Goal: Information Seeking & Learning: Understand process/instructions

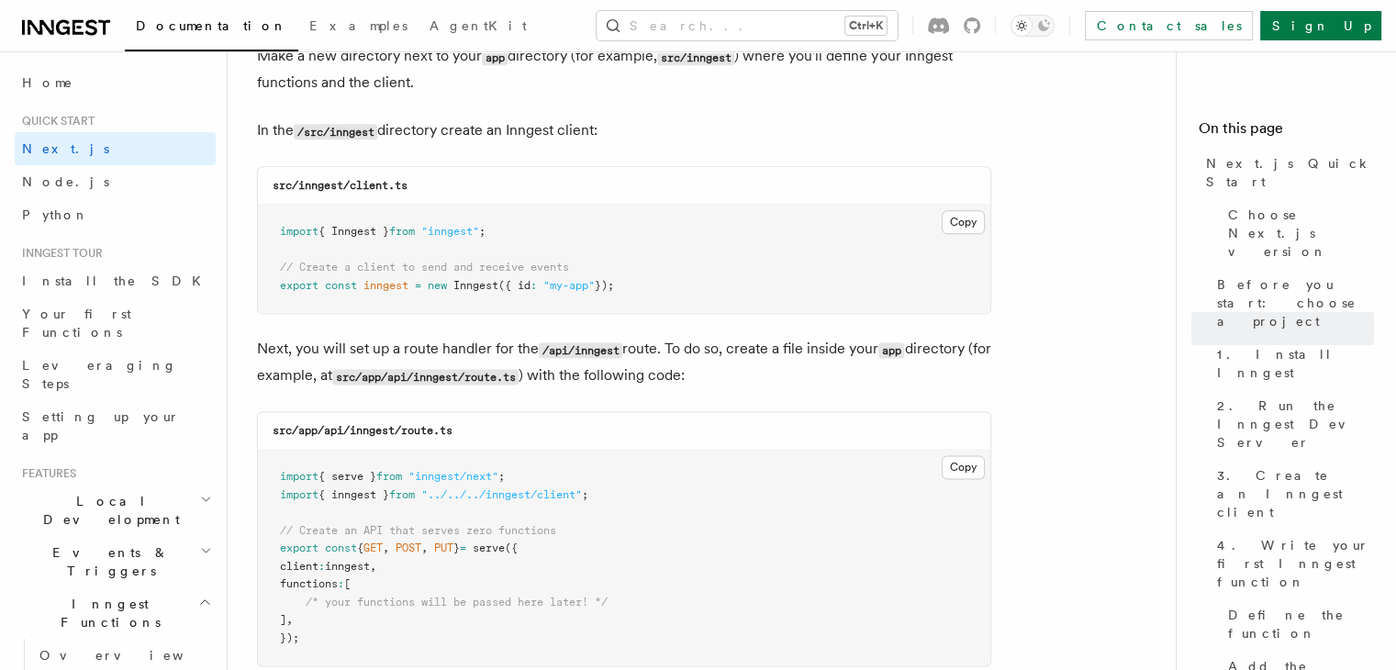
scroll to position [2313, 0]
click at [101, 22] on icon at bounding box center [104, 27] width 12 height 15
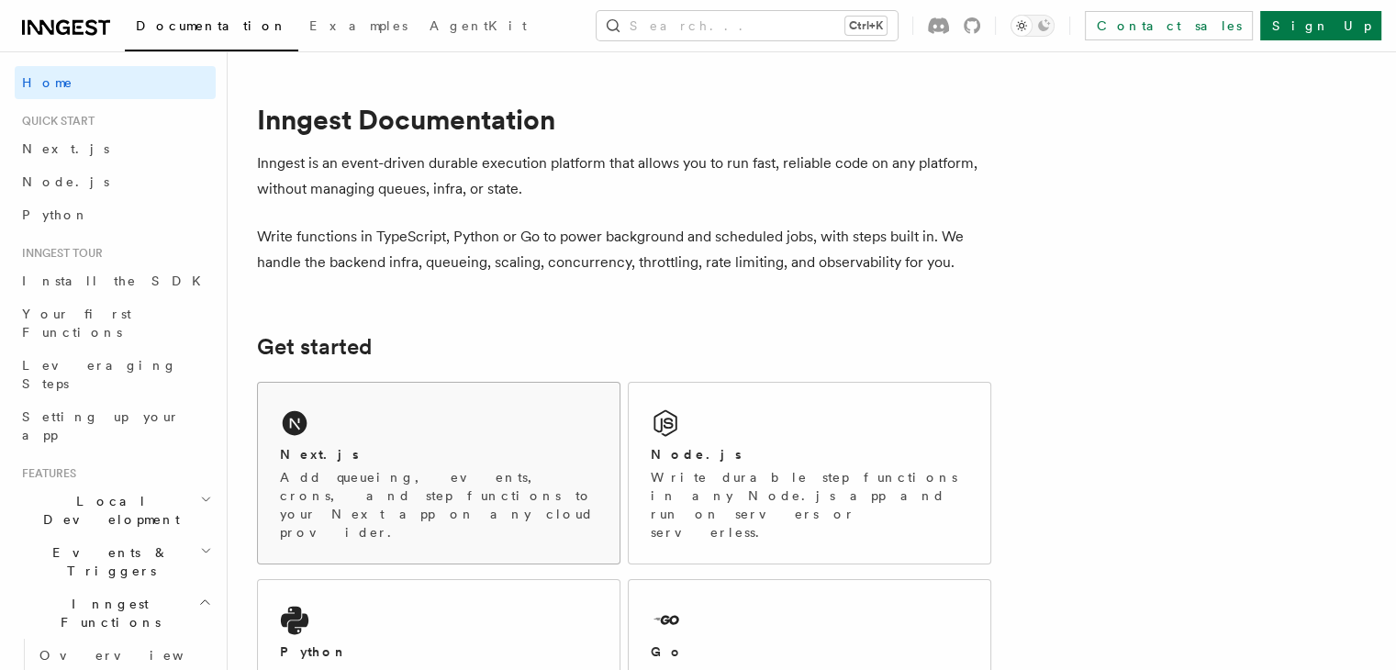
click at [524, 480] on p "Add queueing, events, crons, and step functions to your Next app on any cloud p…" at bounding box center [439, 504] width 318 height 73
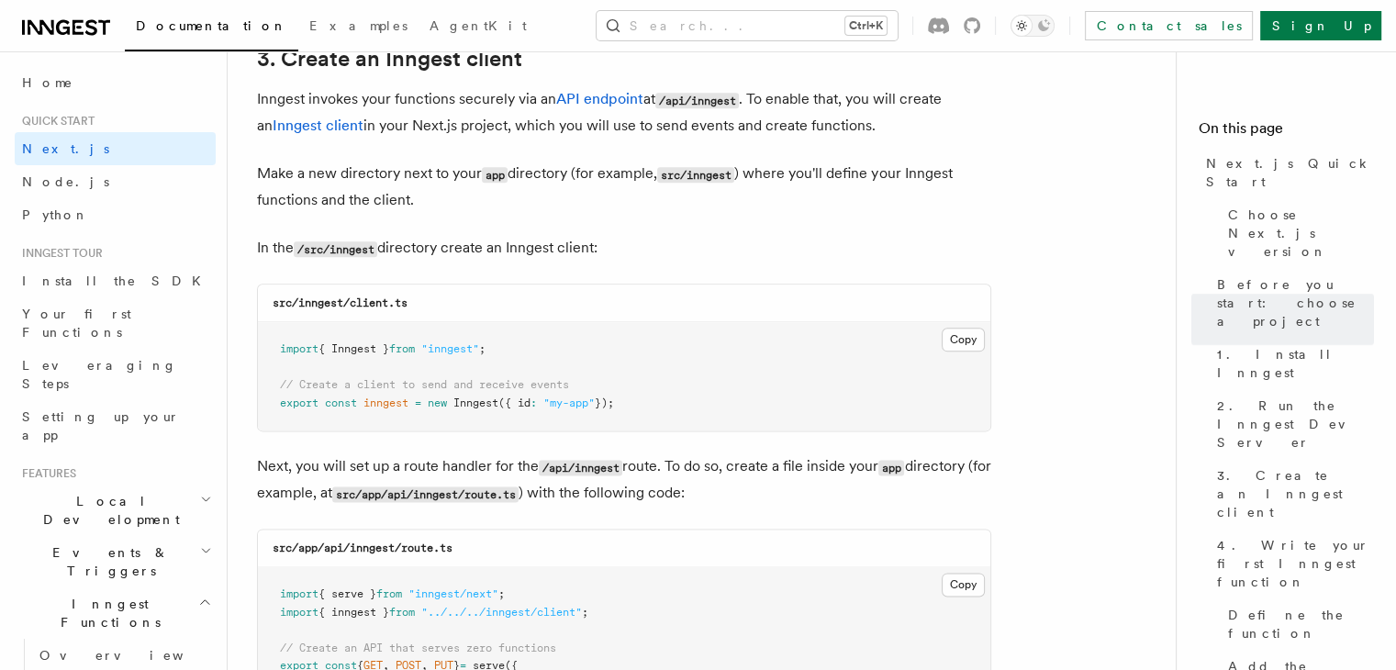
scroll to position [2293, 0]
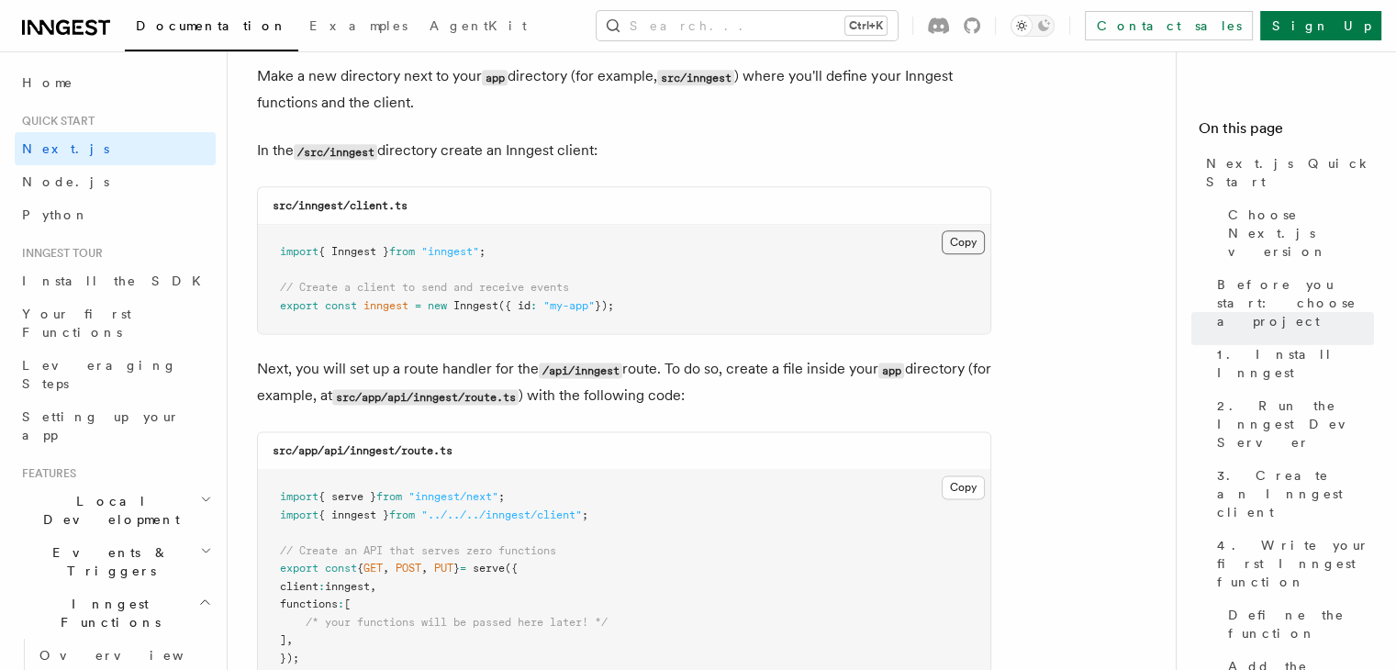
click at [958, 243] on button "Copy Copied" at bounding box center [963, 242] width 43 height 24
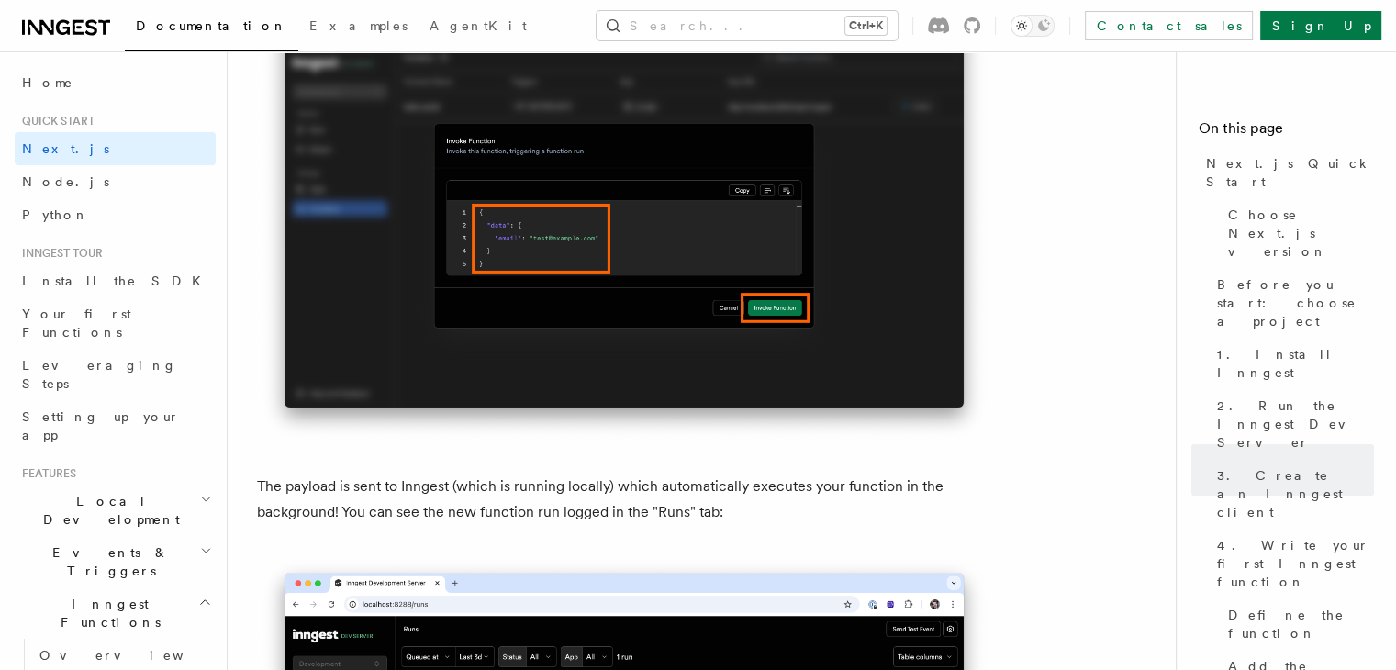
scroll to position [6162, 0]
